Goal: Information Seeking & Learning: Learn about a topic

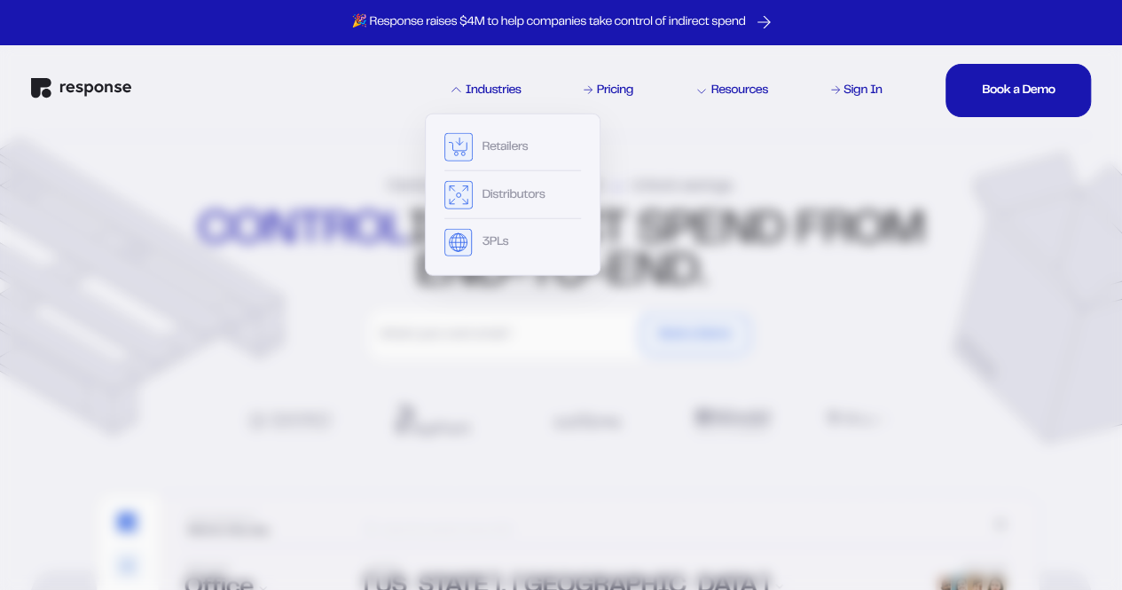
click at [477, 94] on div "Industries" at bounding box center [485, 90] width 69 height 12
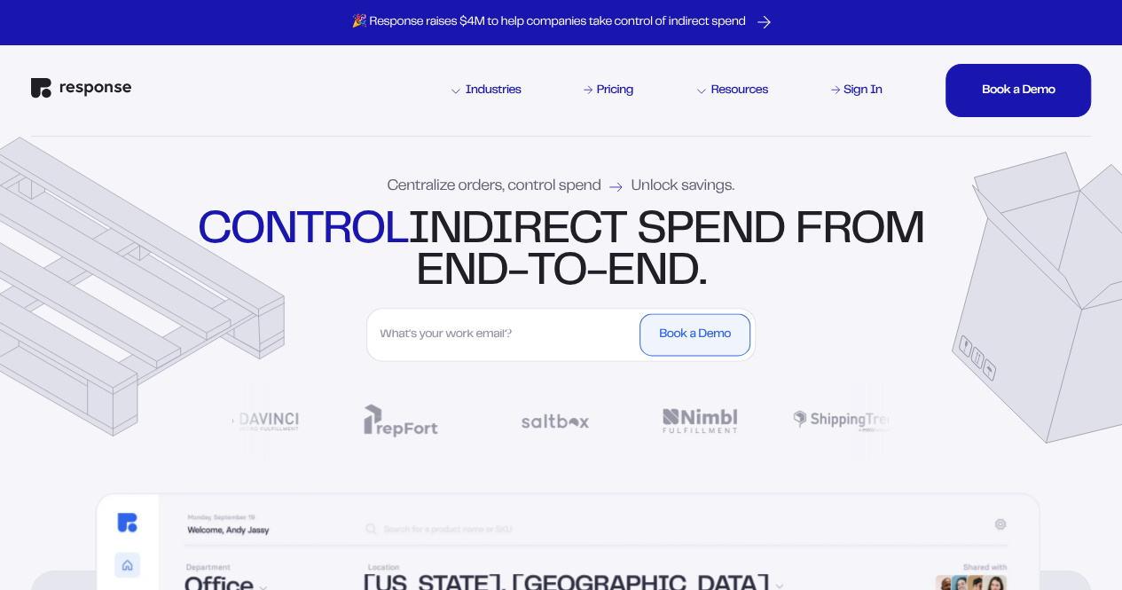
click at [477, 89] on div "Industries" at bounding box center [485, 90] width 69 height 12
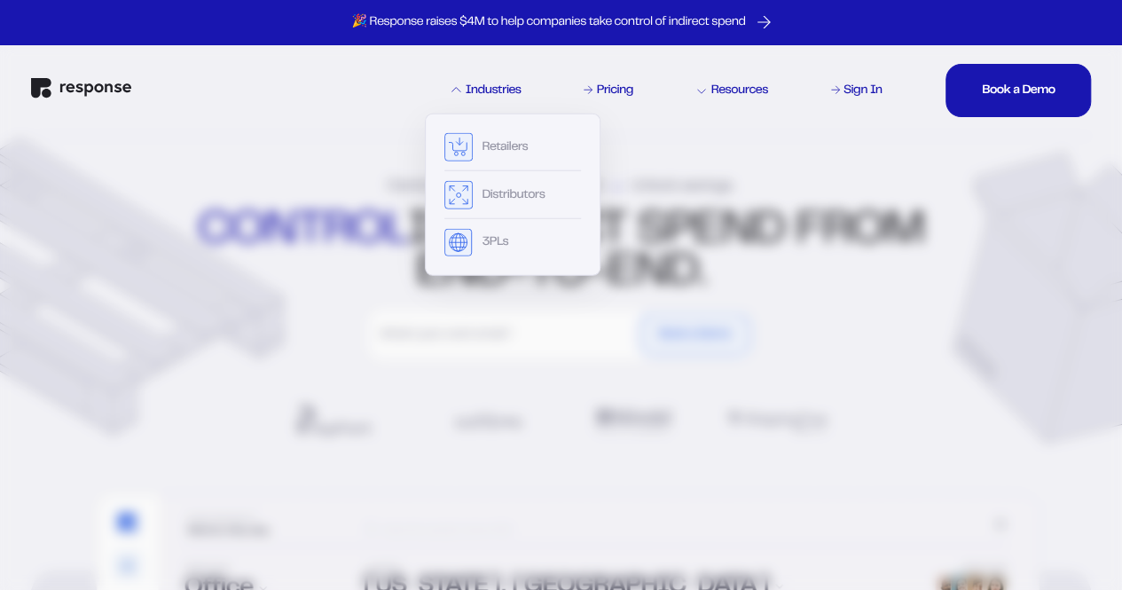
click at [477, 89] on div "Industries" at bounding box center [485, 90] width 69 height 12
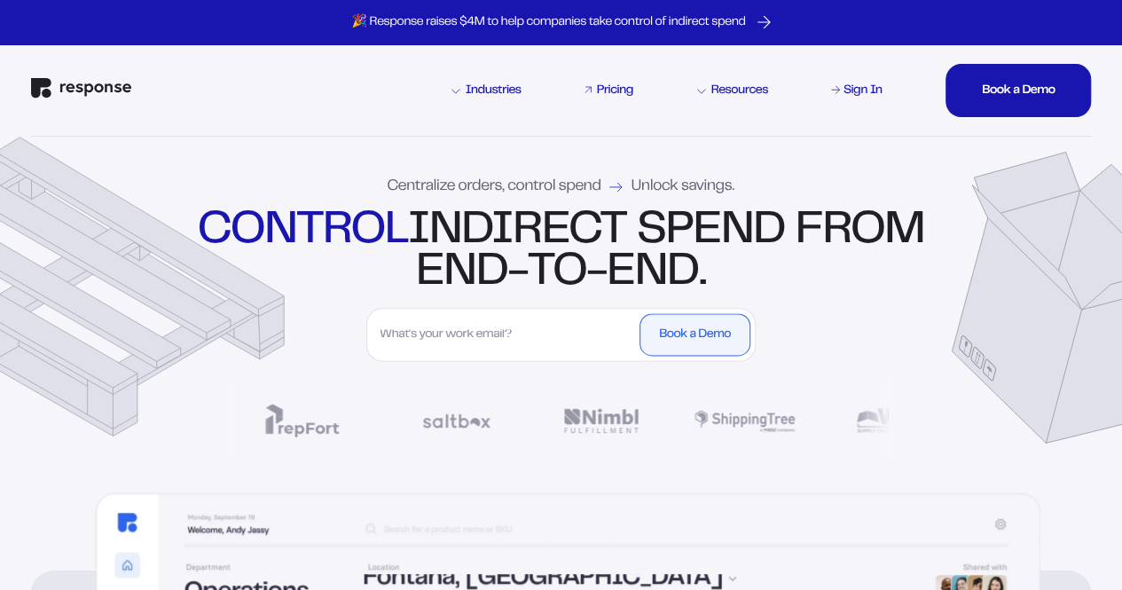
click at [600, 87] on div "Pricing" at bounding box center [614, 90] width 36 height 12
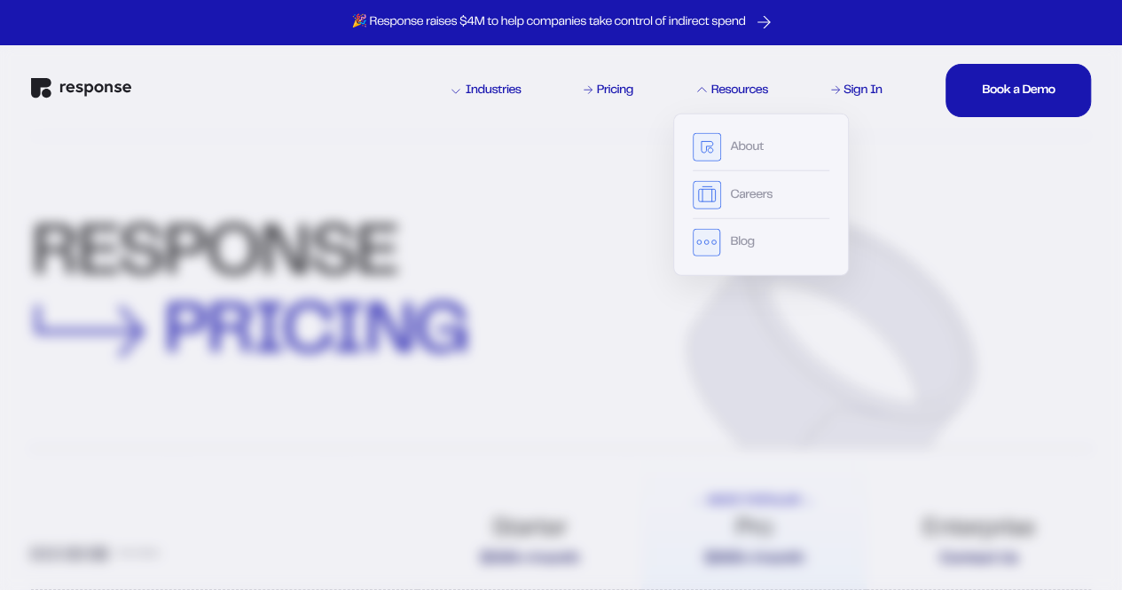
click at [722, 90] on div "Resources" at bounding box center [732, 90] width 71 height 12
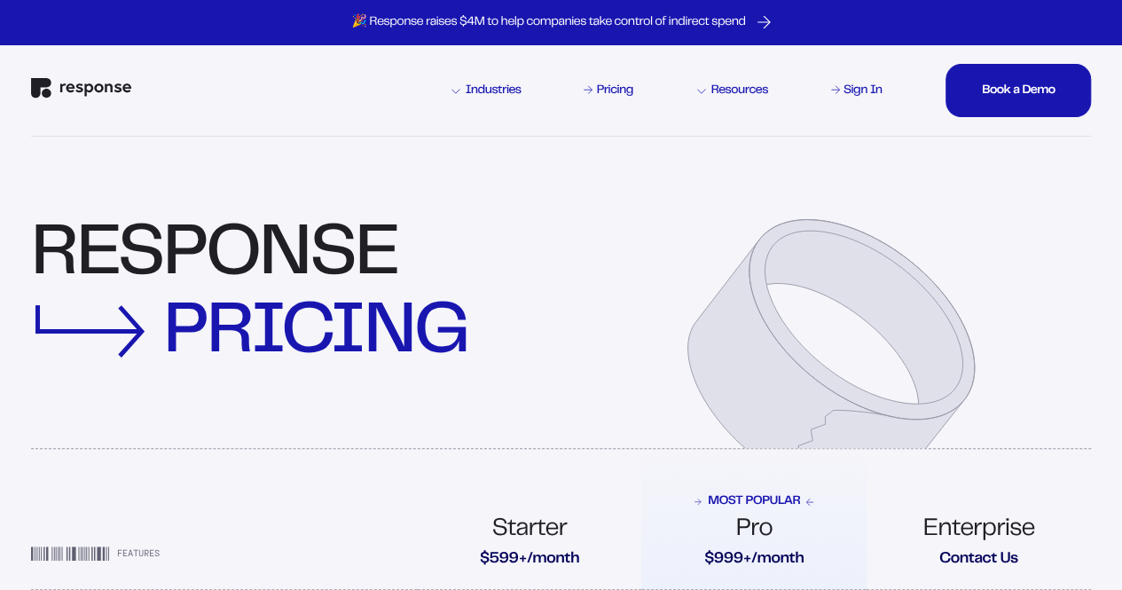
click at [722, 84] on div "Resources" at bounding box center [732, 90] width 71 height 12
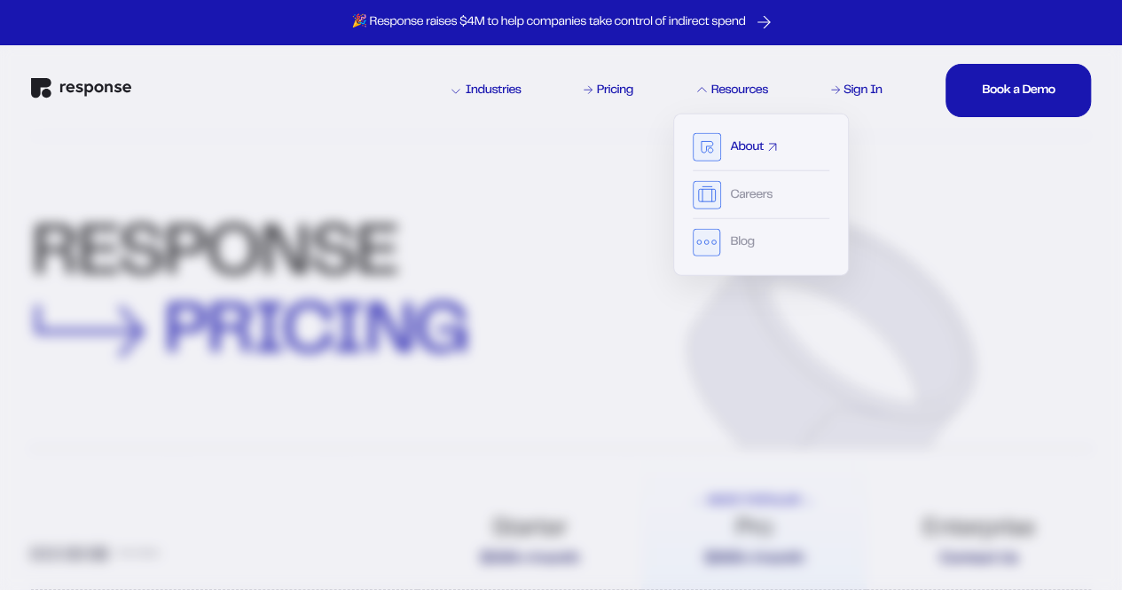
click at [740, 139] on div "About" at bounding box center [761, 152] width 137 height 38
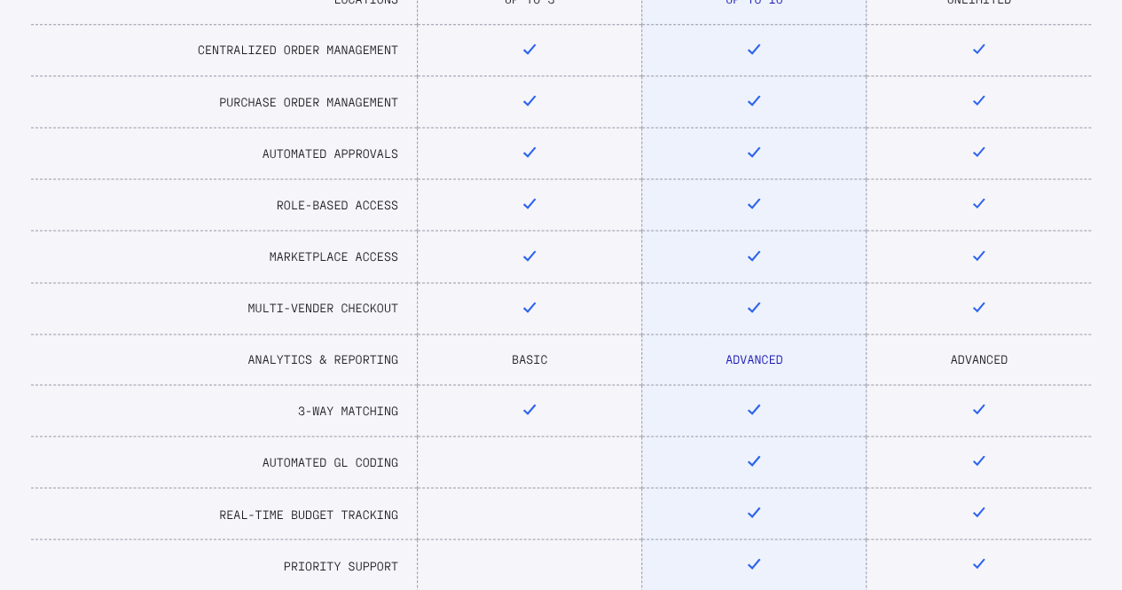
scroll to position [89, 0]
